Goal: Check status: Check status

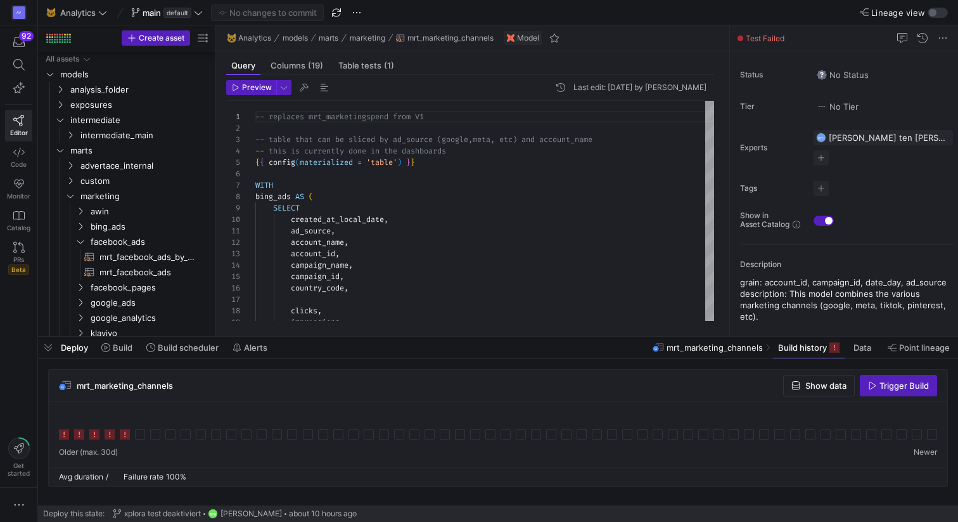
scroll to position [114, 0]
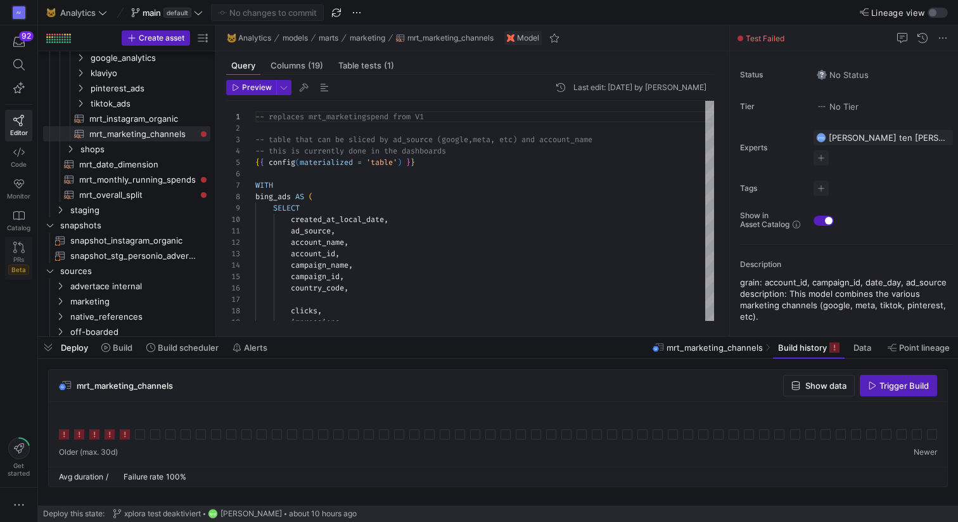
click at [20, 259] on span "PRs" at bounding box center [18, 259] width 11 height 8
